Goal: Use online tool/utility: Utilize a website feature to perform a specific function

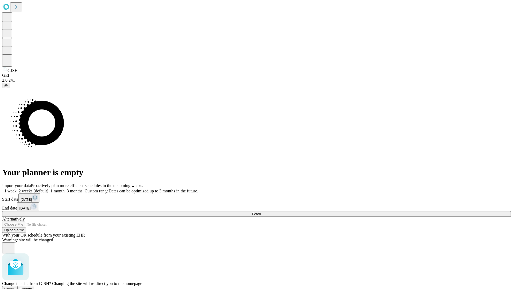
click at [32, 286] on span "Confirm" at bounding box center [26, 288] width 13 height 4
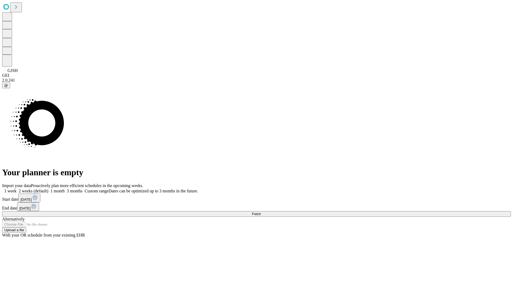
click at [17, 188] on label "1 week" at bounding box center [9, 190] width 14 height 5
click at [261, 212] on span "Fetch" at bounding box center [256, 214] width 9 height 4
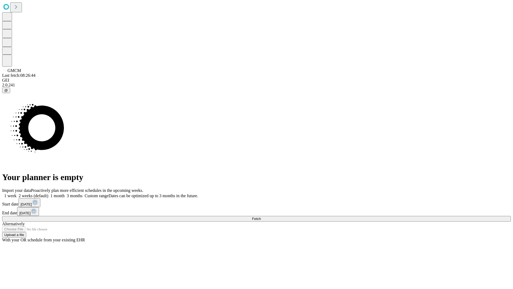
click at [17, 193] on label "1 week" at bounding box center [9, 195] width 14 height 5
click at [261, 216] on span "Fetch" at bounding box center [256, 218] width 9 height 4
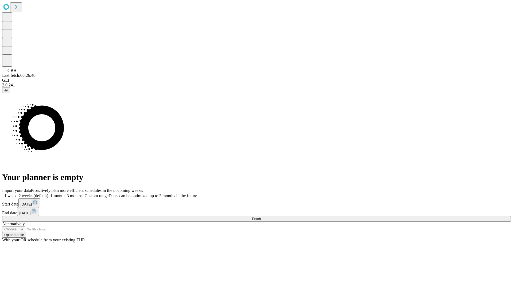
click at [17, 193] on label "1 week" at bounding box center [9, 195] width 14 height 5
click at [261, 216] on span "Fetch" at bounding box center [256, 218] width 9 height 4
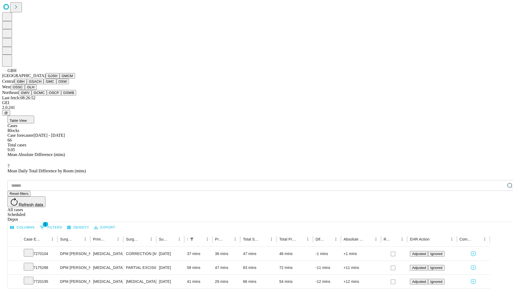
click at [41, 84] on button "GSACH" at bounding box center [35, 82] width 17 height 6
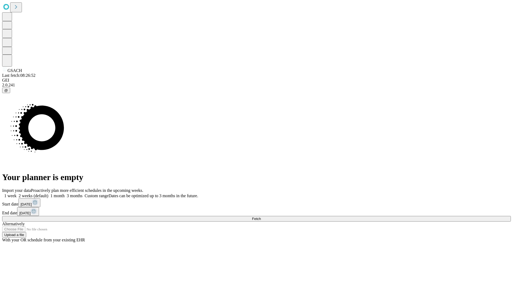
click at [17, 193] on label "1 week" at bounding box center [9, 195] width 14 height 5
click at [261, 216] on span "Fetch" at bounding box center [256, 218] width 9 height 4
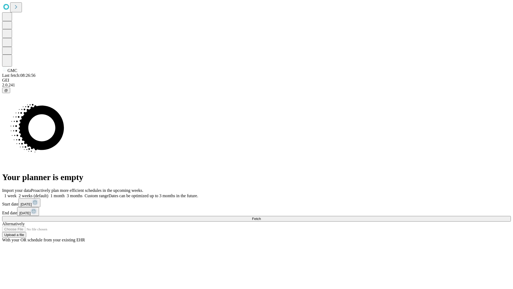
click at [17, 193] on label "1 week" at bounding box center [9, 195] width 14 height 5
click at [261, 216] on span "Fetch" at bounding box center [256, 218] width 9 height 4
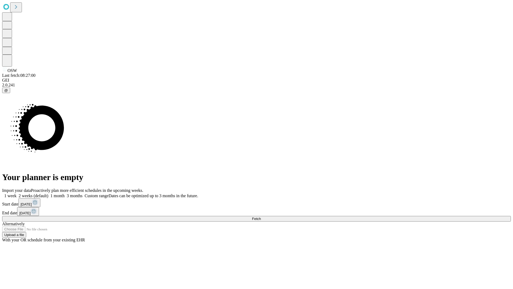
click at [17, 193] on label "1 week" at bounding box center [9, 195] width 14 height 5
click at [261, 216] on span "Fetch" at bounding box center [256, 218] width 9 height 4
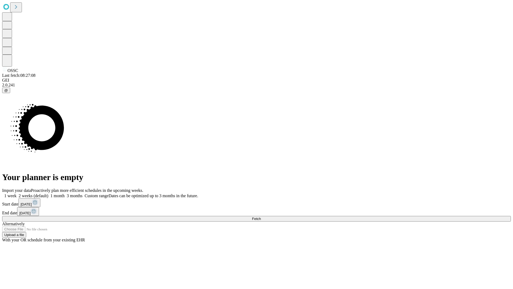
click at [17, 193] on label "1 week" at bounding box center [9, 195] width 14 height 5
click at [261, 216] on span "Fetch" at bounding box center [256, 218] width 9 height 4
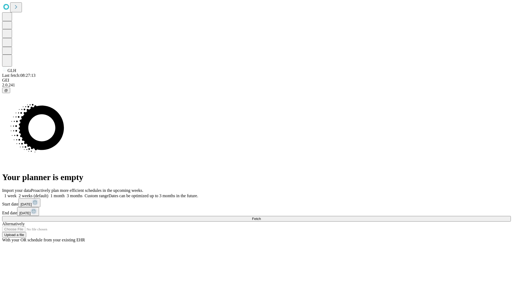
click at [17, 193] on label "1 week" at bounding box center [9, 195] width 14 height 5
click at [261, 216] on span "Fetch" at bounding box center [256, 218] width 9 height 4
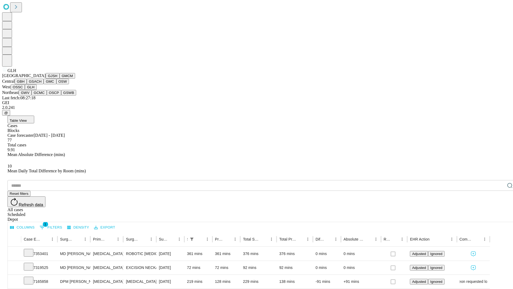
click at [32, 95] on button "GWV" at bounding box center [25, 93] width 13 height 6
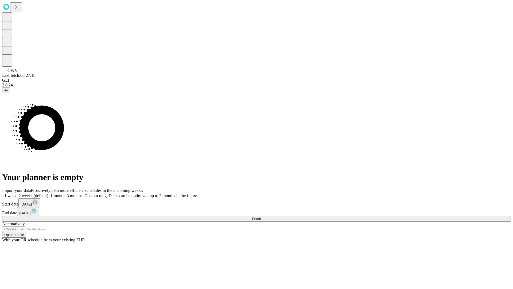
click at [261, 216] on span "Fetch" at bounding box center [256, 218] width 9 height 4
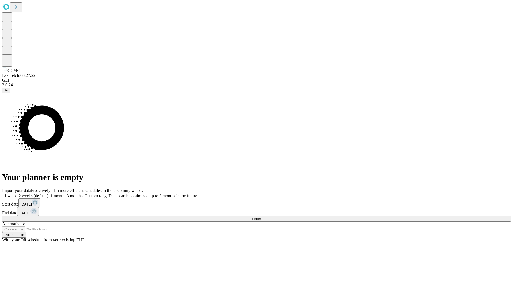
click at [17, 193] on label "1 week" at bounding box center [9, 195] width 14 height 5
click at [261, 216] on span "Fetch" at bounding box center [256, 218] width 9 height 4
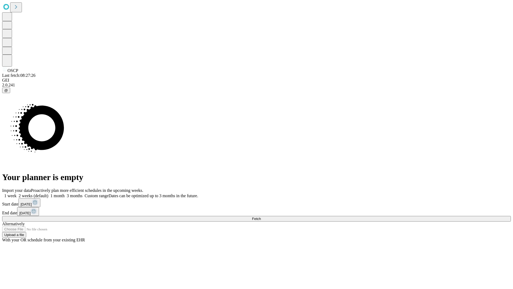
click at [17, 193] on label "1 week" at bounding box center [9, 195] width 14 height 5
click at [261, 216] on span "Fetch" at bounding box center [256, 218] width 9 height 4
